Goal: Transaction & Acquisition: Purchase product/service

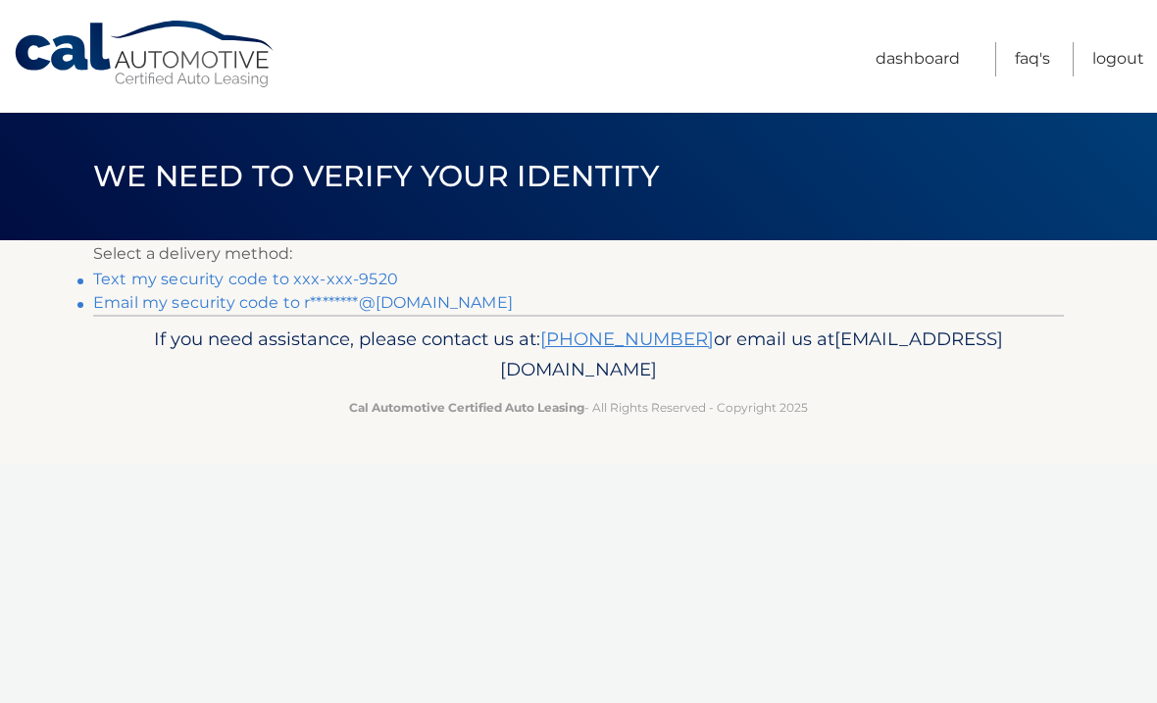
click at [586, 465] on div "Cal Automotive Menu Dashboard FAQ's Logout ×" at bounding box center [578, 351] width 1157 height 703
click at [107, 284] on link "Text my security code to xxx-xxx-9520" at bounding box center [245, 279] width 305 height 19
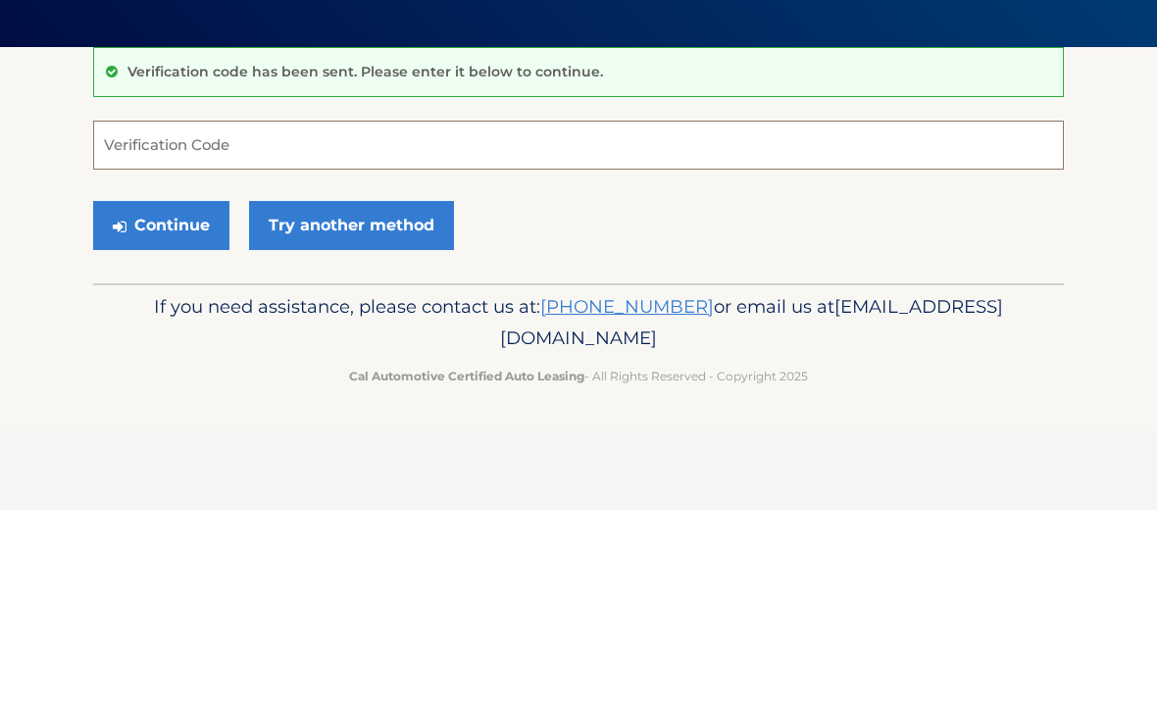
click at [375, 314] on input "Verification Code" at bounding box center [578, 338] width 971 height 49
type input "781091"
click at [202, 394] on button "Continue" at bounding box center [161, 418] width 136 height 49
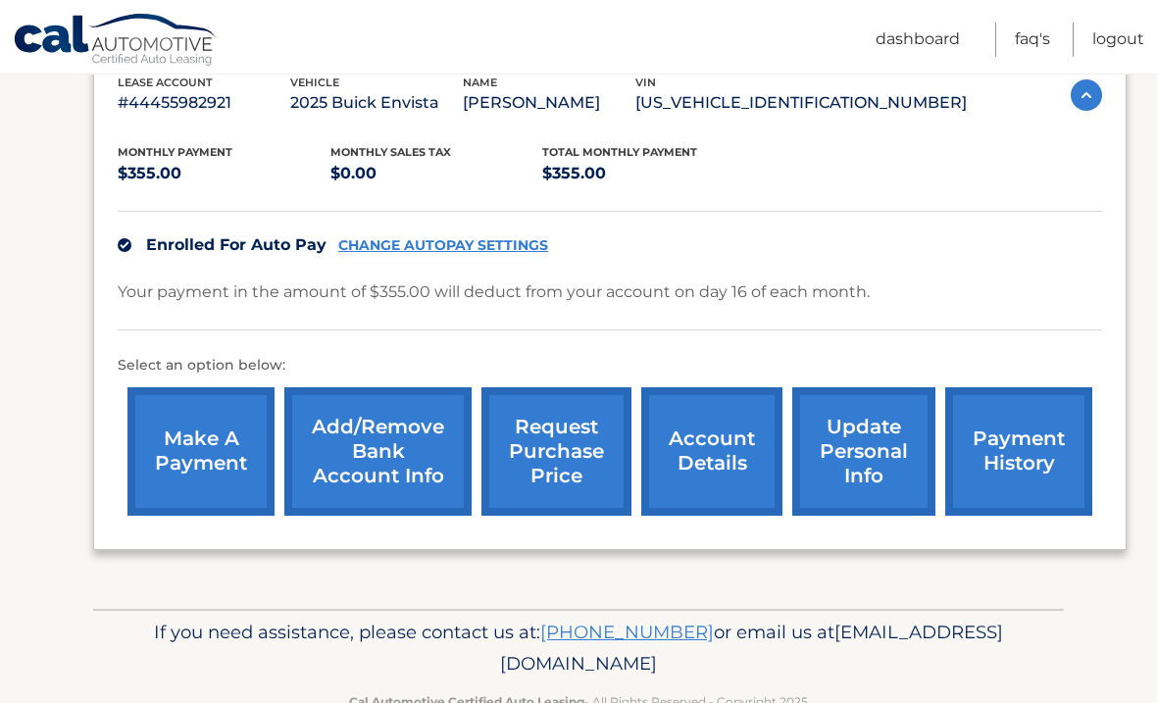
scroll to position [363, 0]
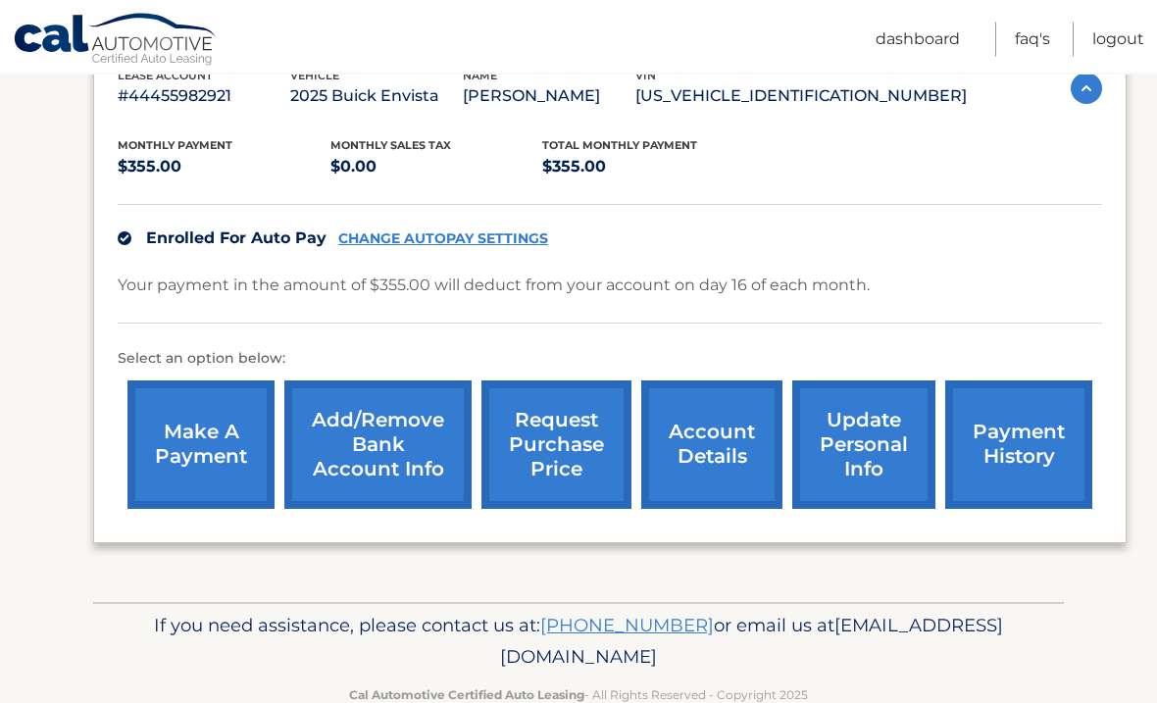
click at [234, 479] on link "make a payment" at bounding box center [201, 446] width 147 height 129
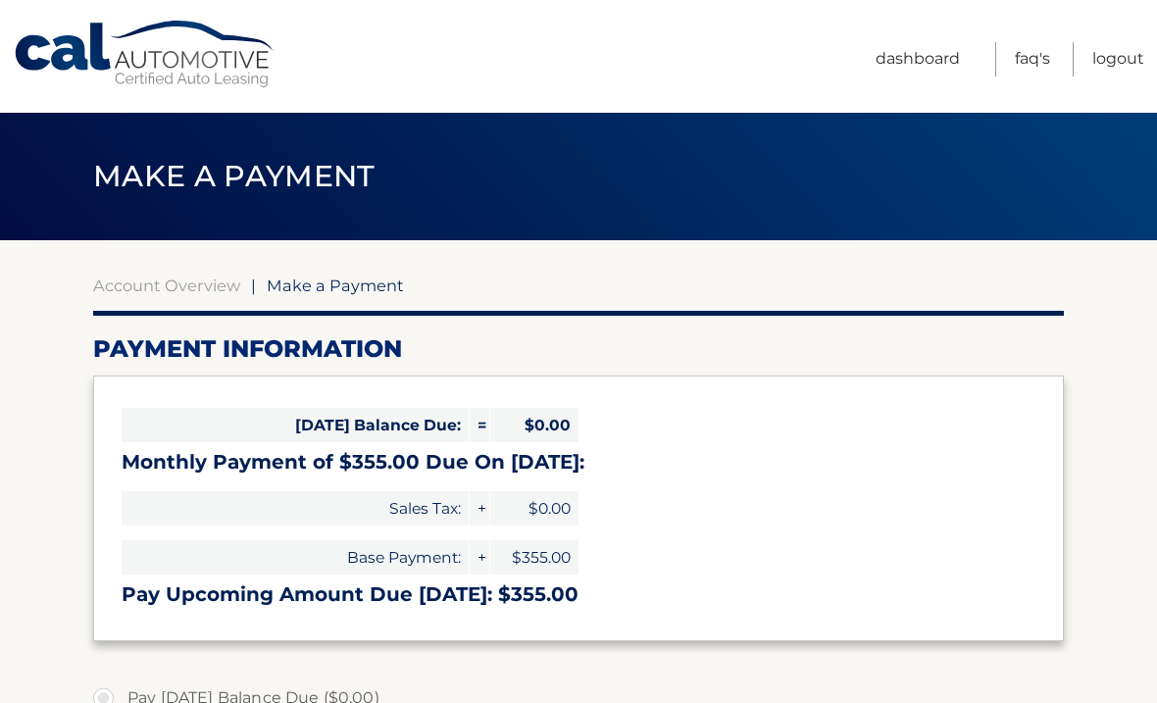
select select "ZDY2ZGJhMmItYTE5Yi00YTQyLWIyZDMtNjJmYmY0ODE1ZDM5"
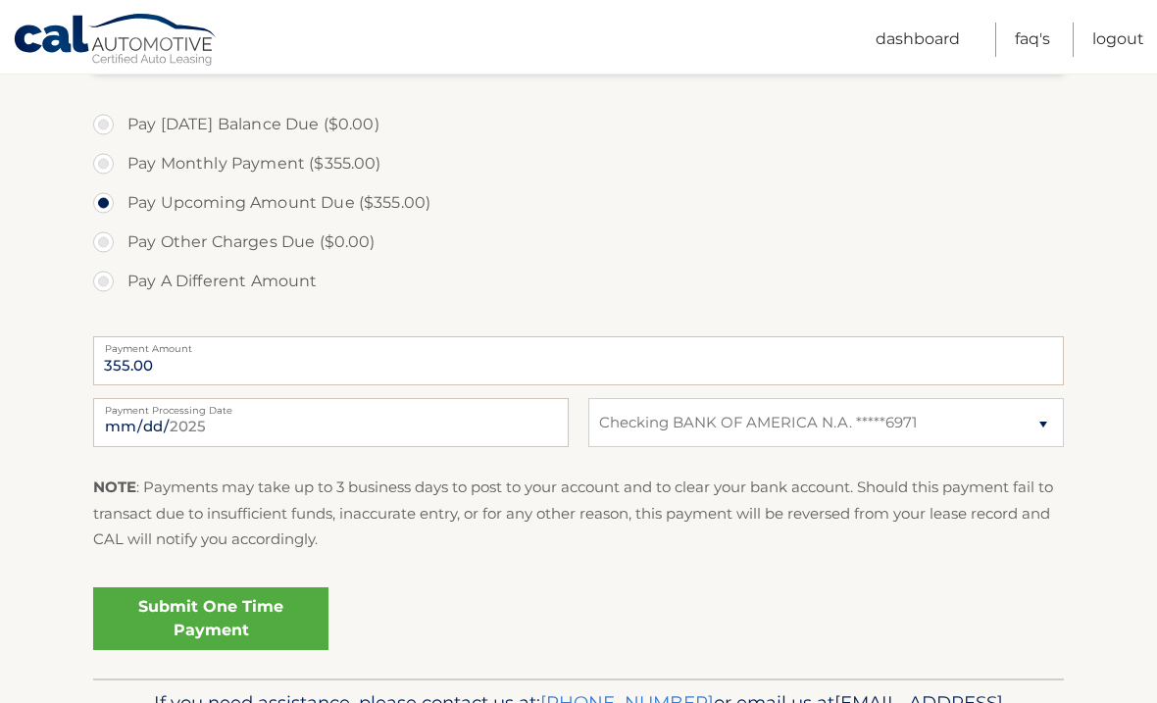
scroll to position [577, 0]
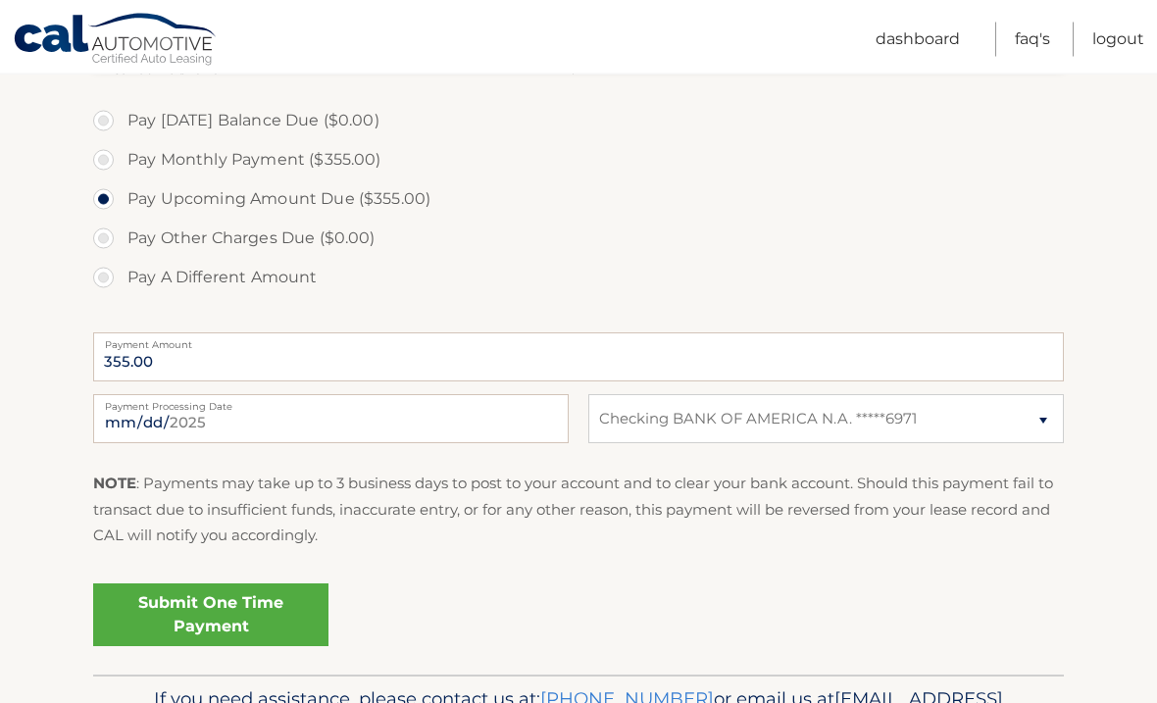
click at [274, 630] on link "Submit One Time Payment" at bounding box center [210, 616] width 235 height 63
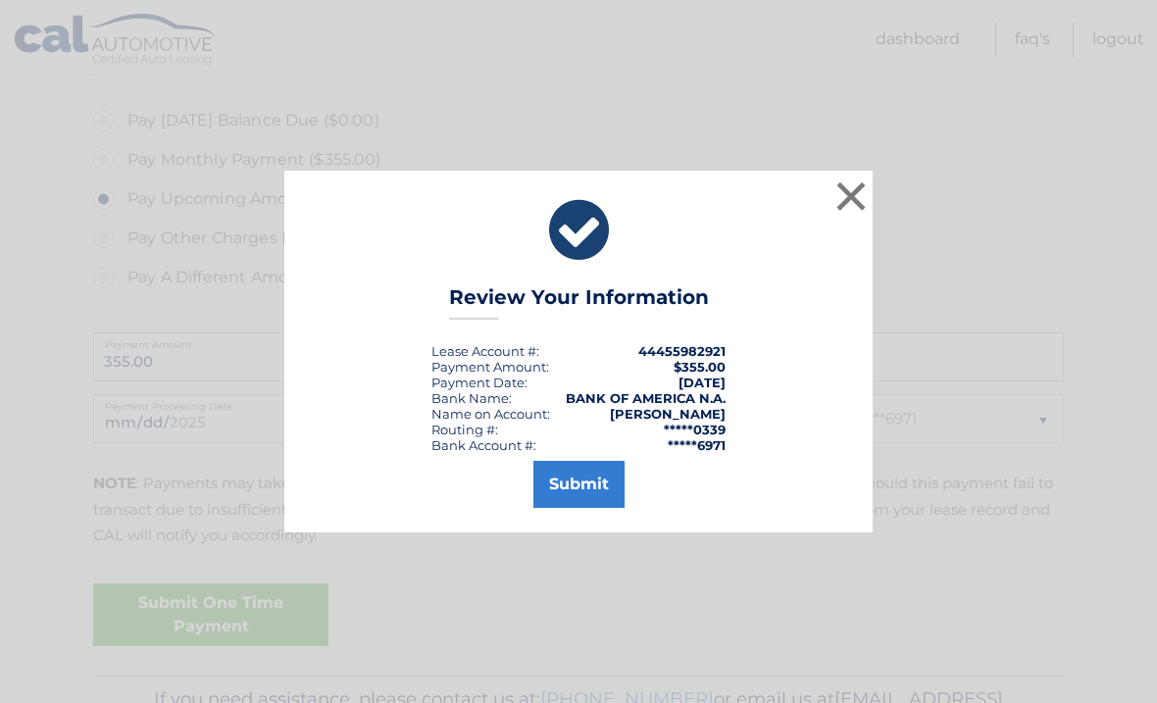
click at [590, 508] on button "Submit" at bounding box center [579, 484] width 91 height 47
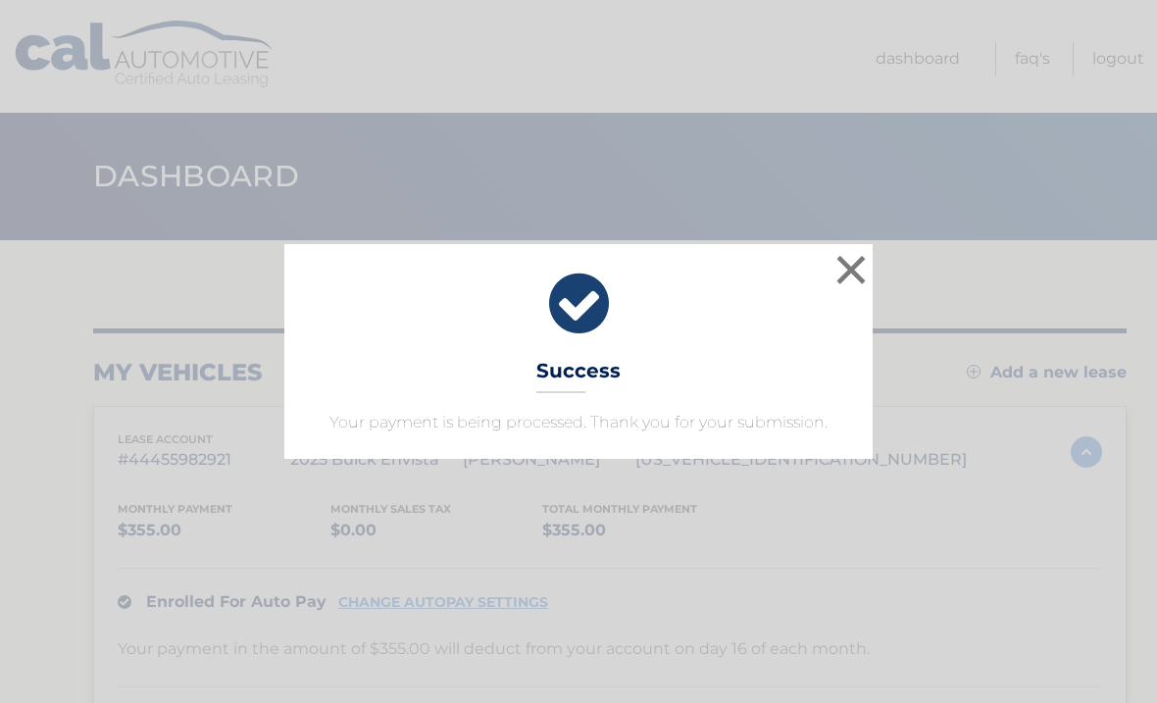
click at [852, 279] on button "×" at bounding box center [851, 269] width 39 height 39
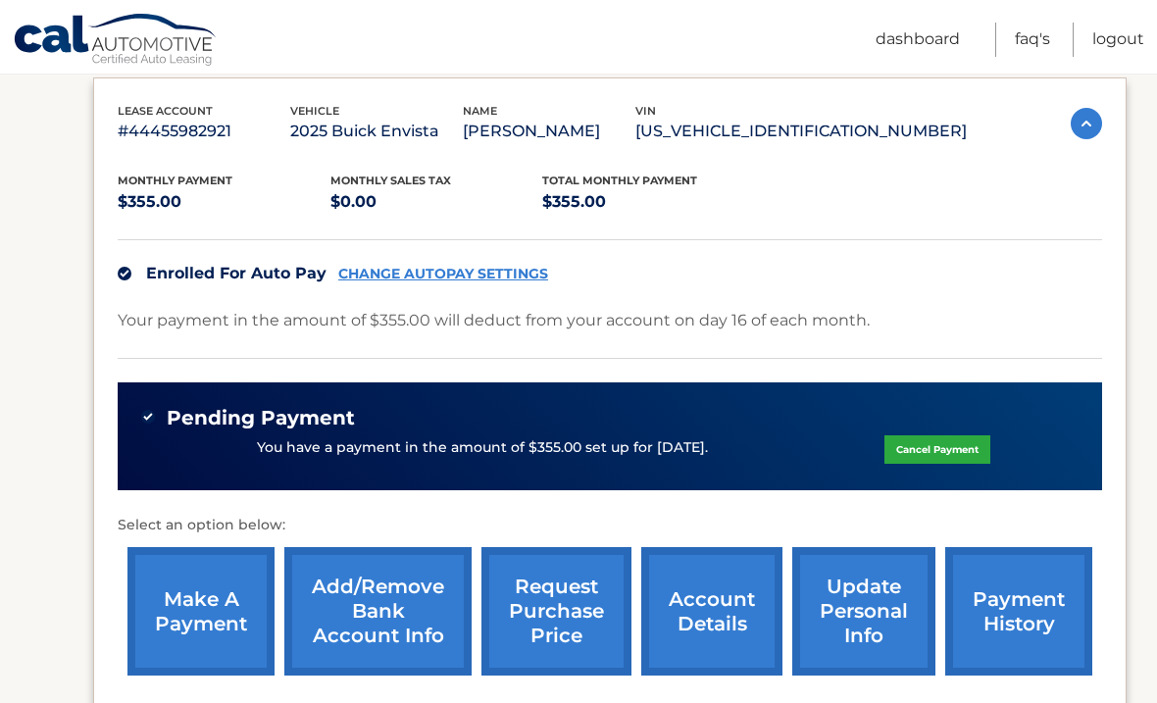
scroll to position [331, 0]
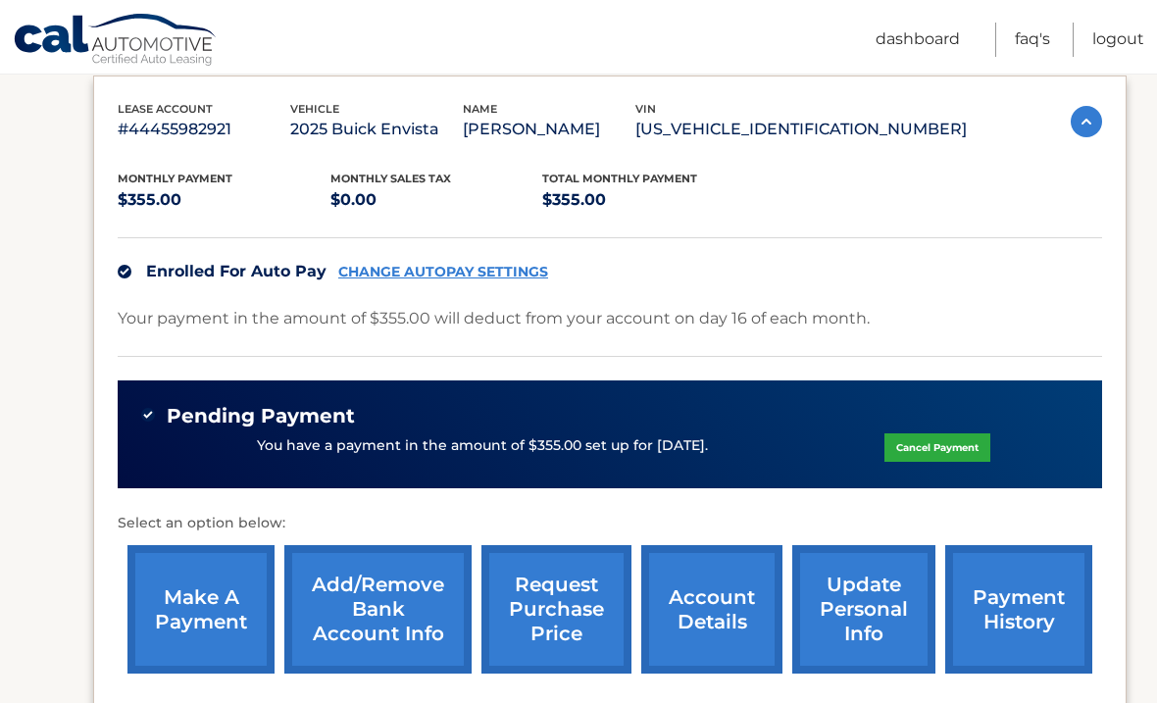
click at [730, 639] on link "account details" at bounding box center [712, 609] width 141 height 129
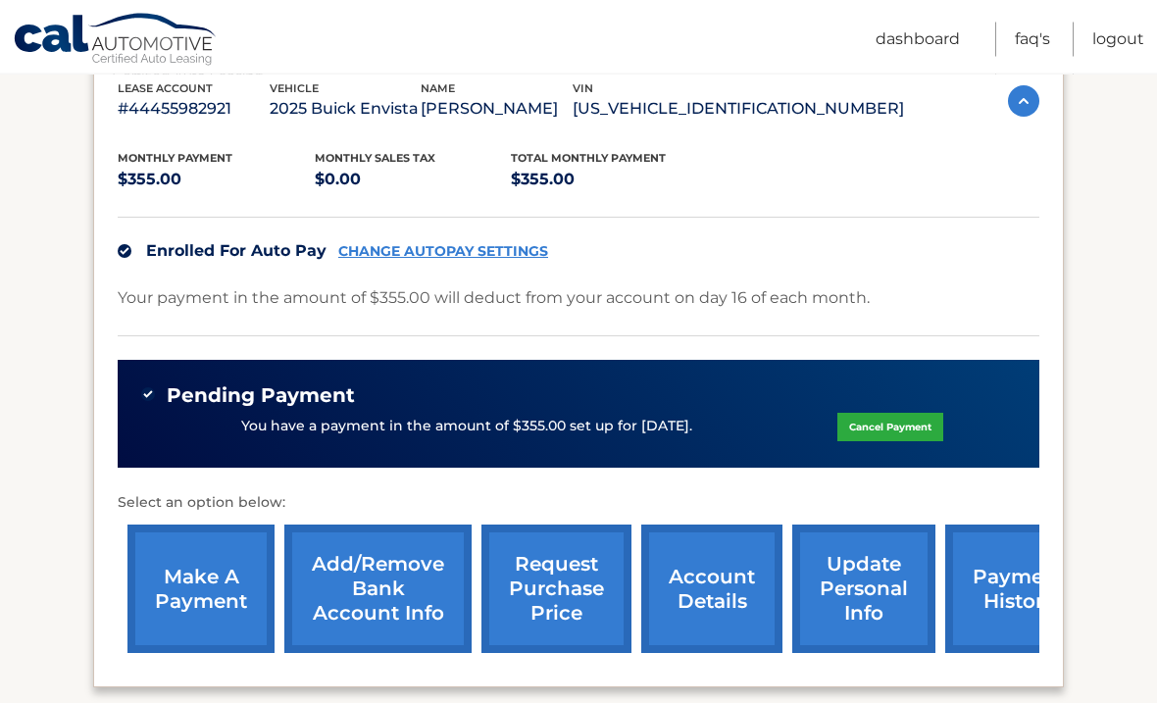
scroll to position [377, 0]
click at [986, 605] on link "payment history" at bounding box center [1019, 589] width 147 height 129
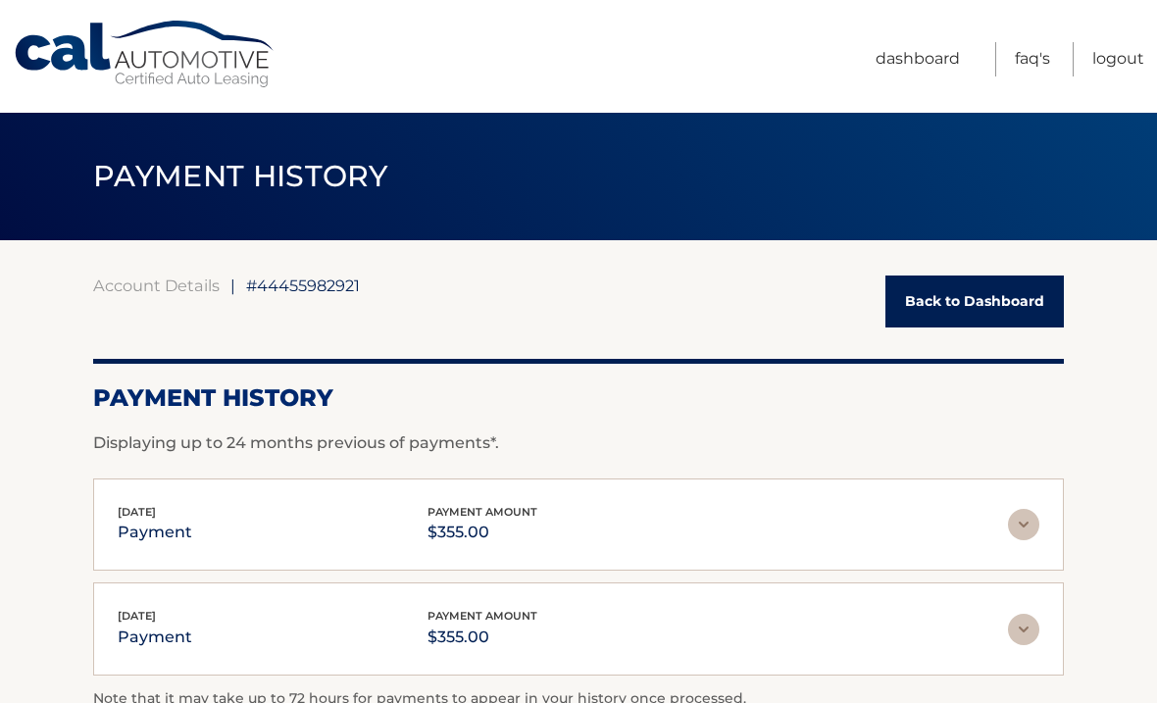
click at [1022, 314] on link "Back to Dashboard" at bounding box center [975, 302] width 179 height 52
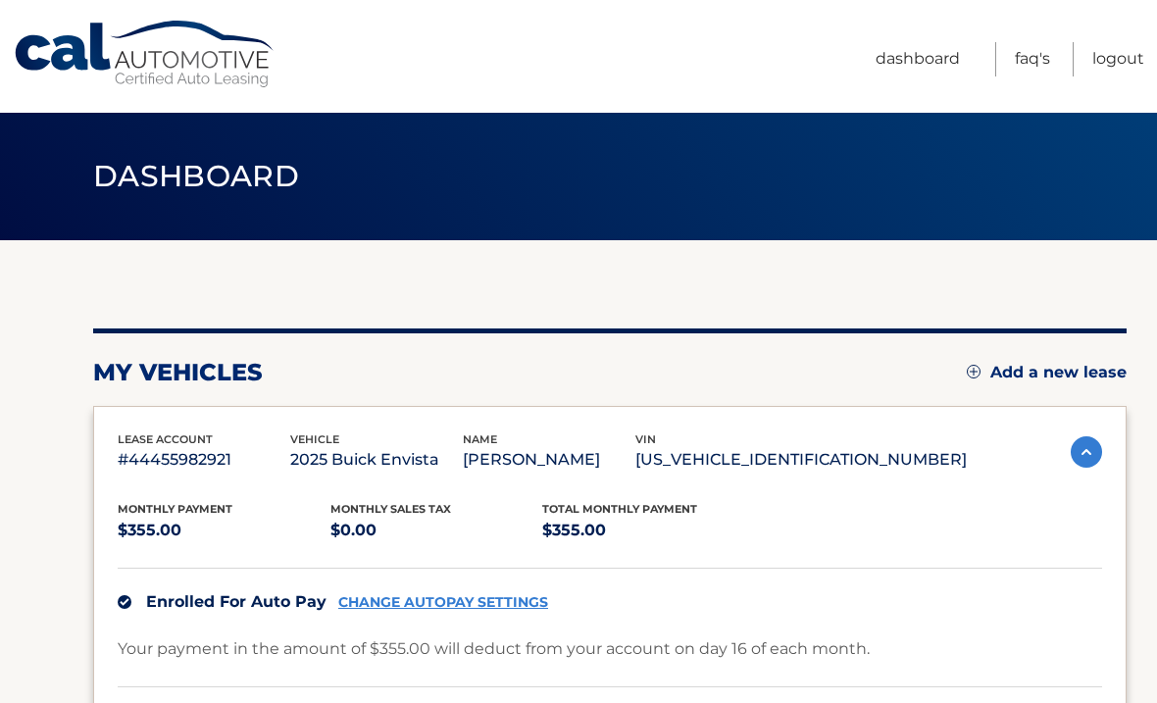
click at [1114, 61] on link "Logout" at bounding box center [1119, 59] width 52 height 34
